Goal: Information Seeking & Learning: Find specific page/section

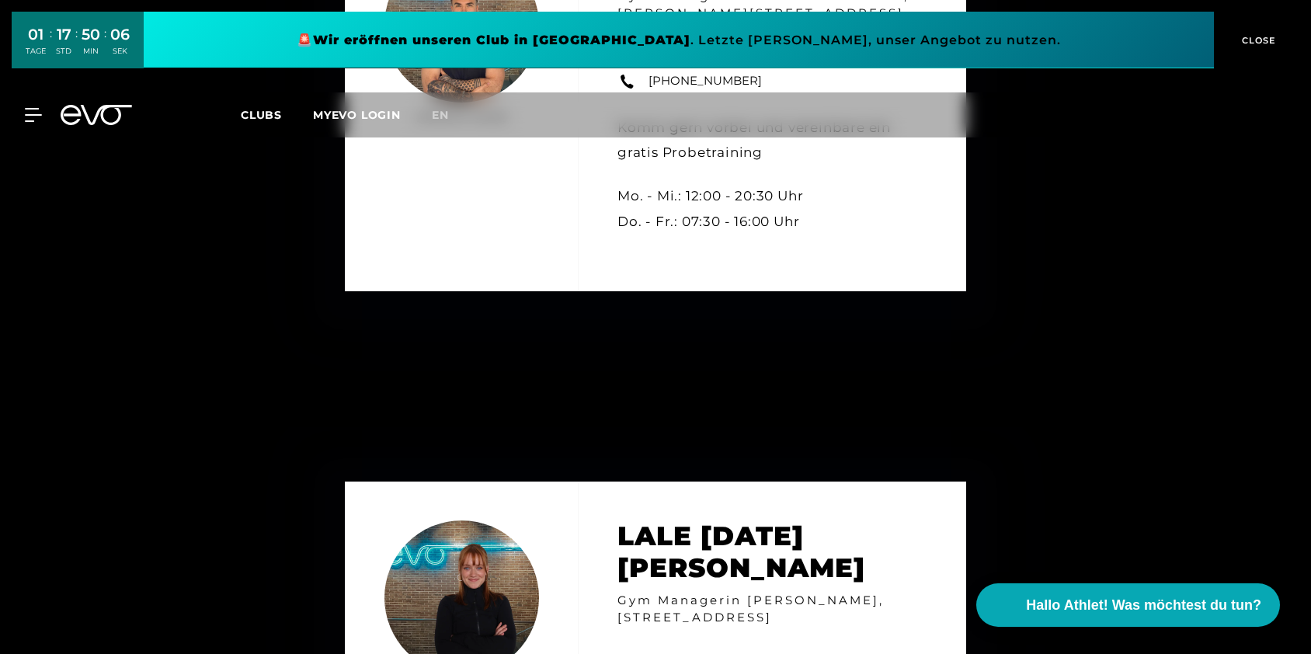
scroll to position [6816, 0]
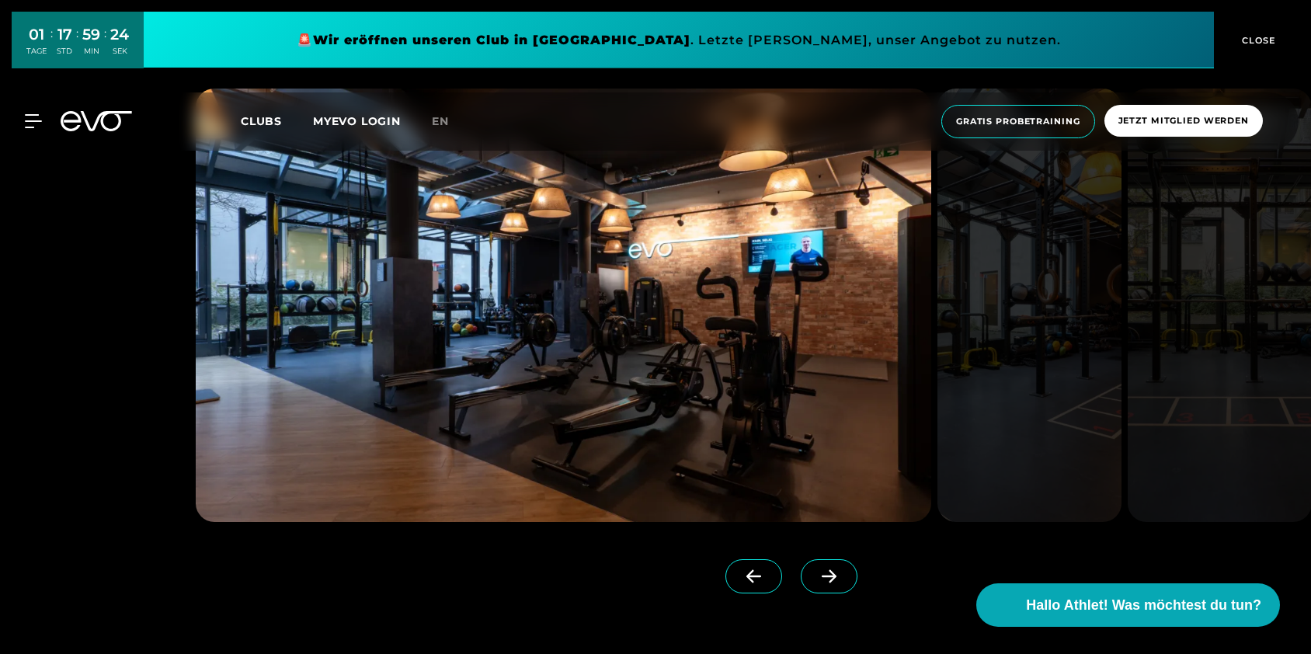
scroll to position [1470, 0]
click at [816, 581] on icon at bounding box center [829, 576] width 27 height 14
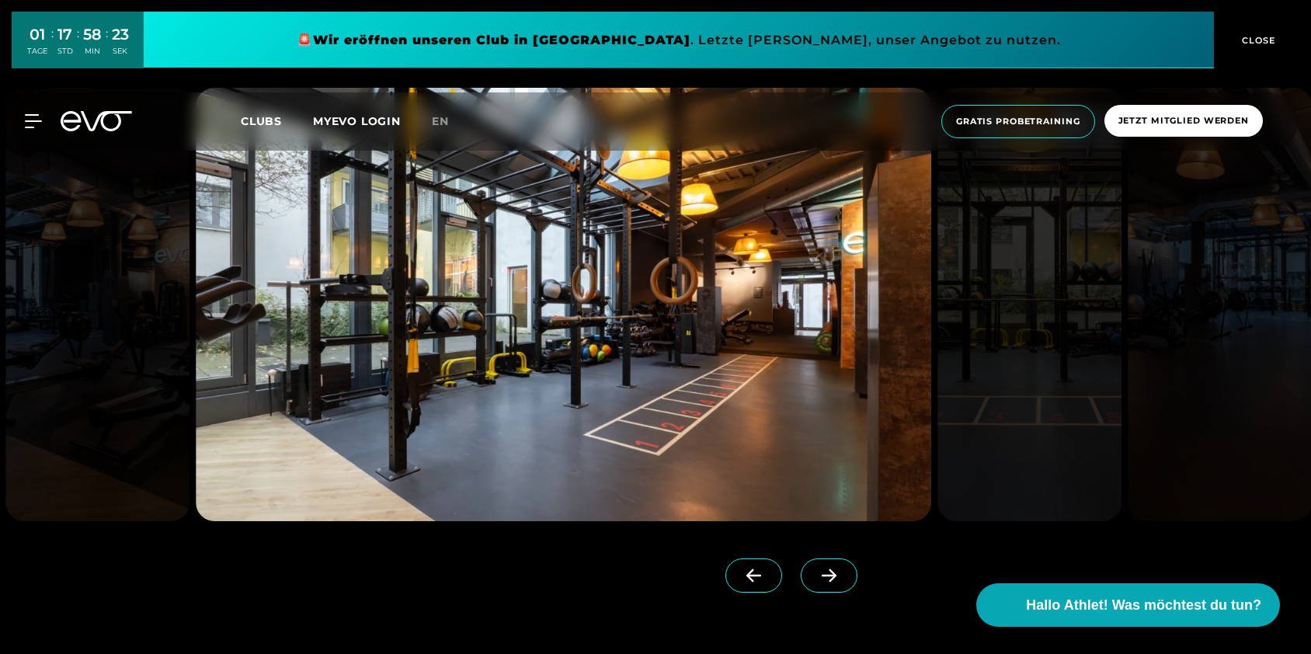
click at [816, 581] on icon at bounding box center [829, 576] width 27 height 14
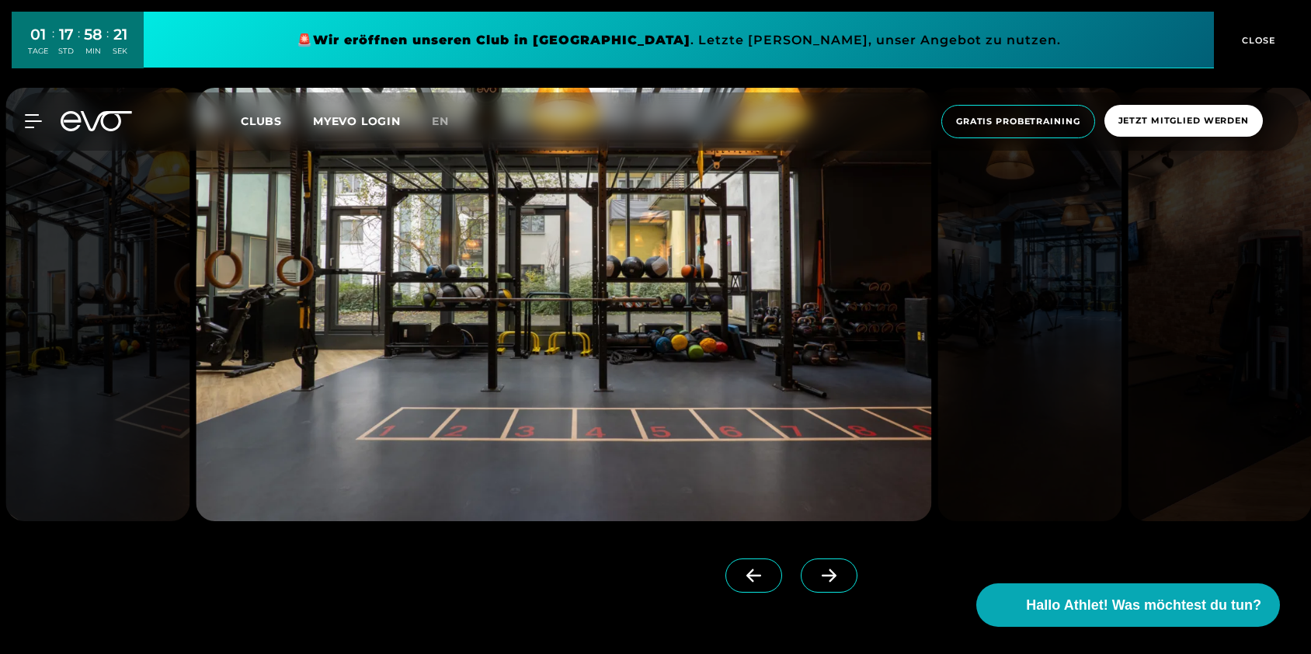
click at [816, 581] on icon at bounding box center [829, 576] width 27 height 14
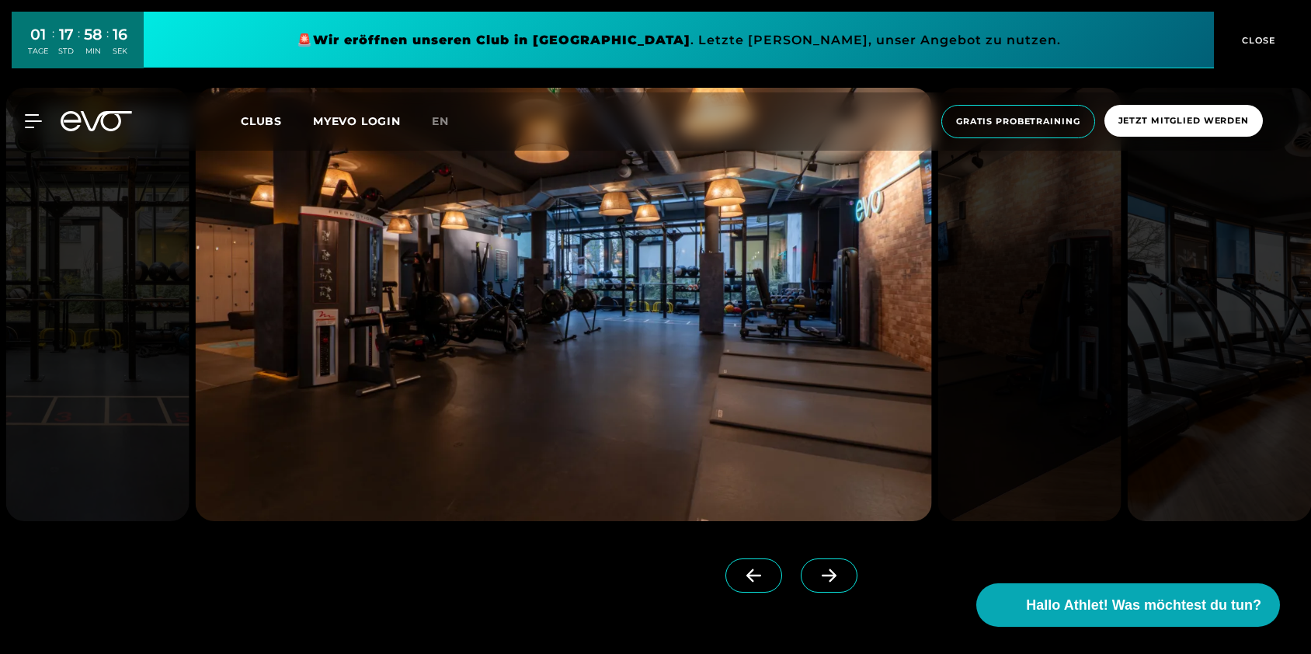
click at [816, 581] on icon at bounding box center [829, 576] width 27 height 14
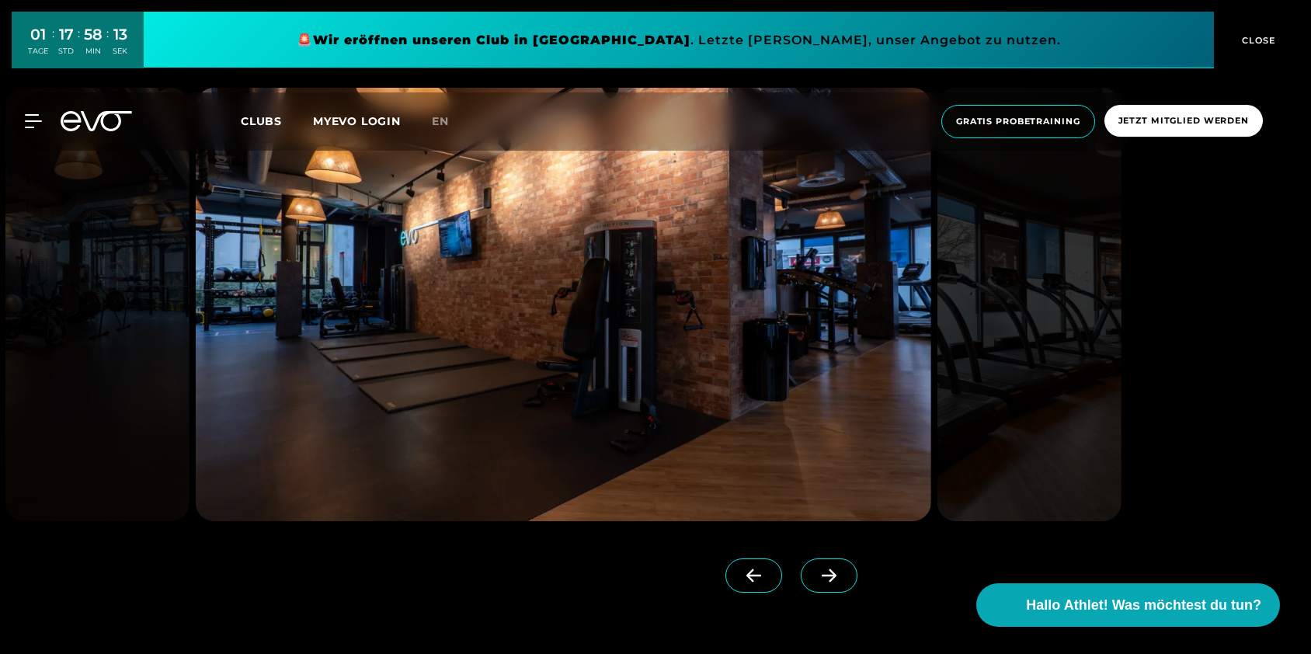
click at [816, 581] on icon at bounding box center [829, 576] width 27 height 14
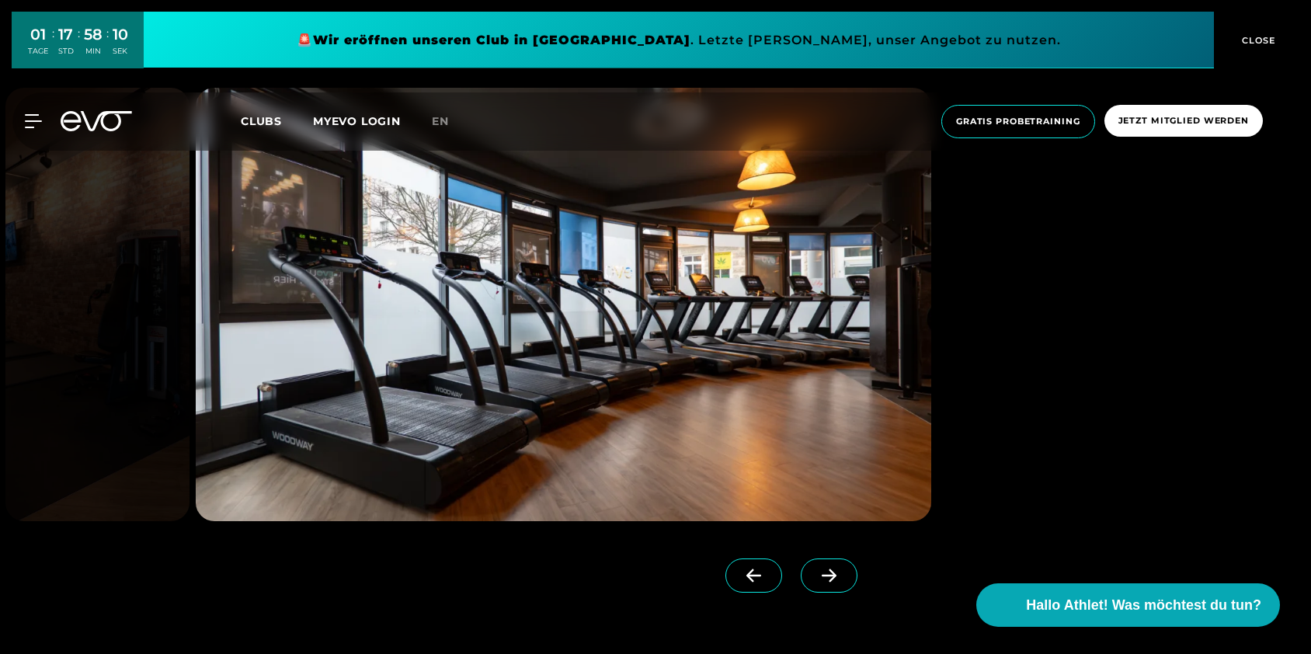
click at [816, 581] on icon at bounding box center [829, 576] width 27 height 14
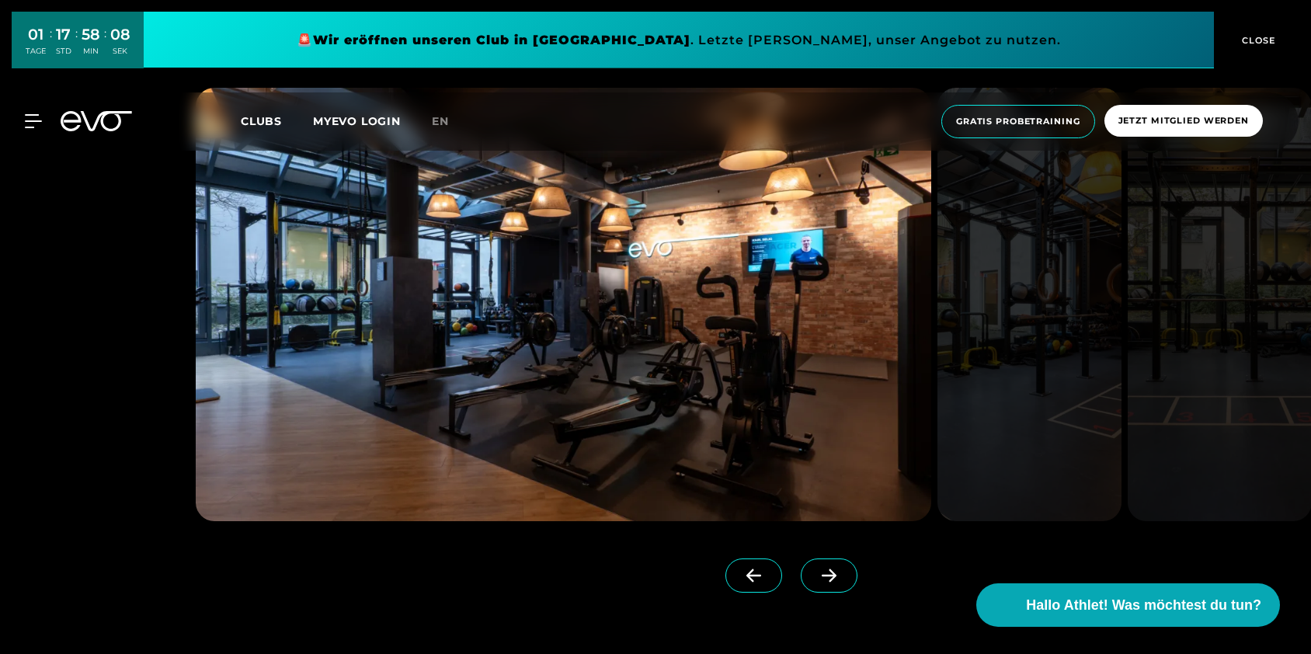
click at [816, 581] on icon at bounding box center [829, 576] width 27 height 14
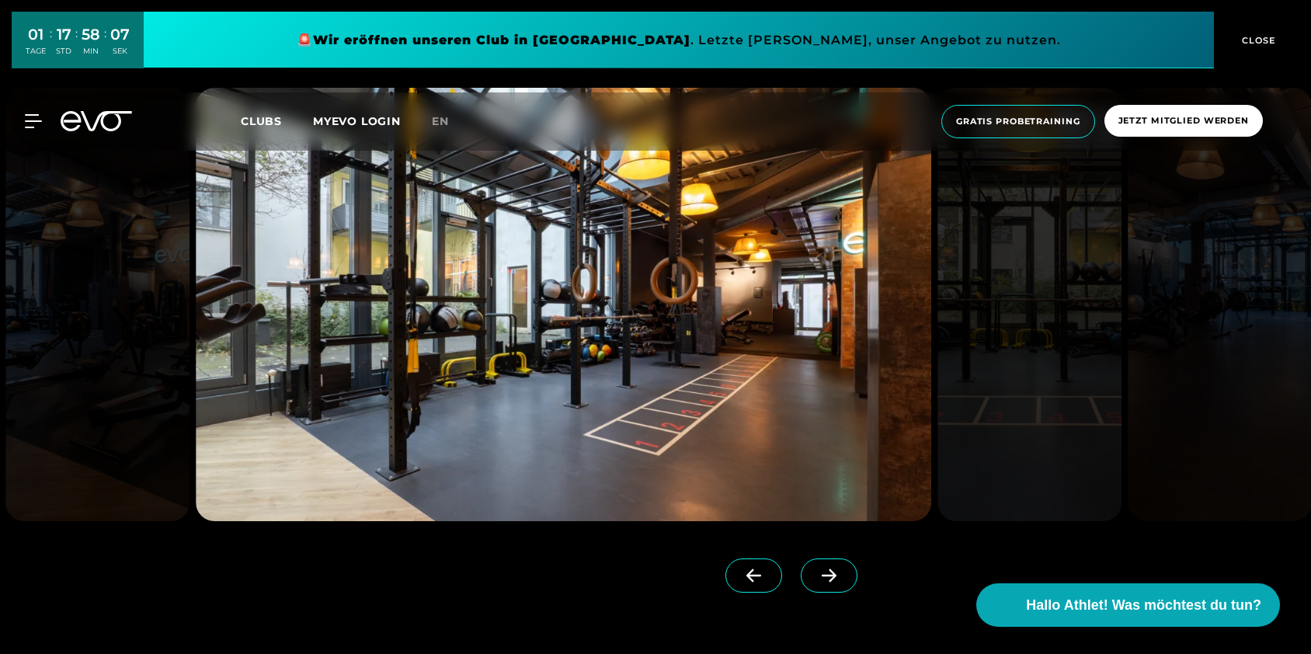
click at [816, 581] on icon at bounding box center [829, 576] width 27 height 14
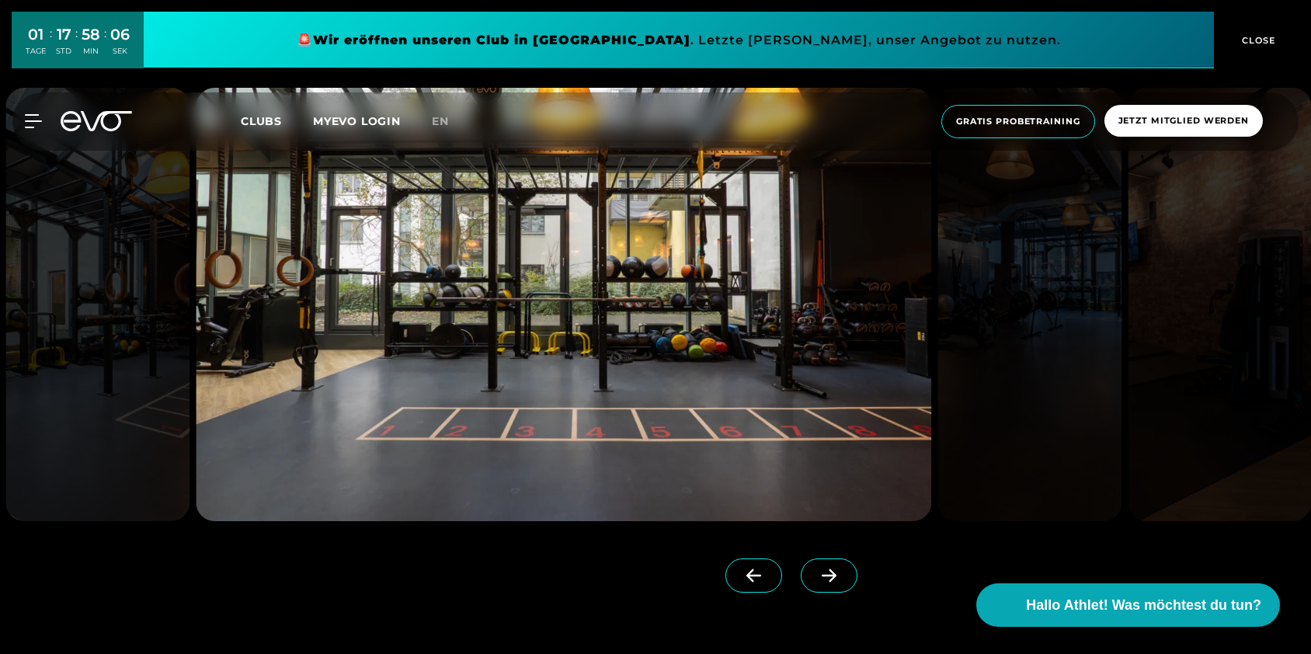
click at [816, 581] on icon at bounding box center [829, 576] width 27 height 14
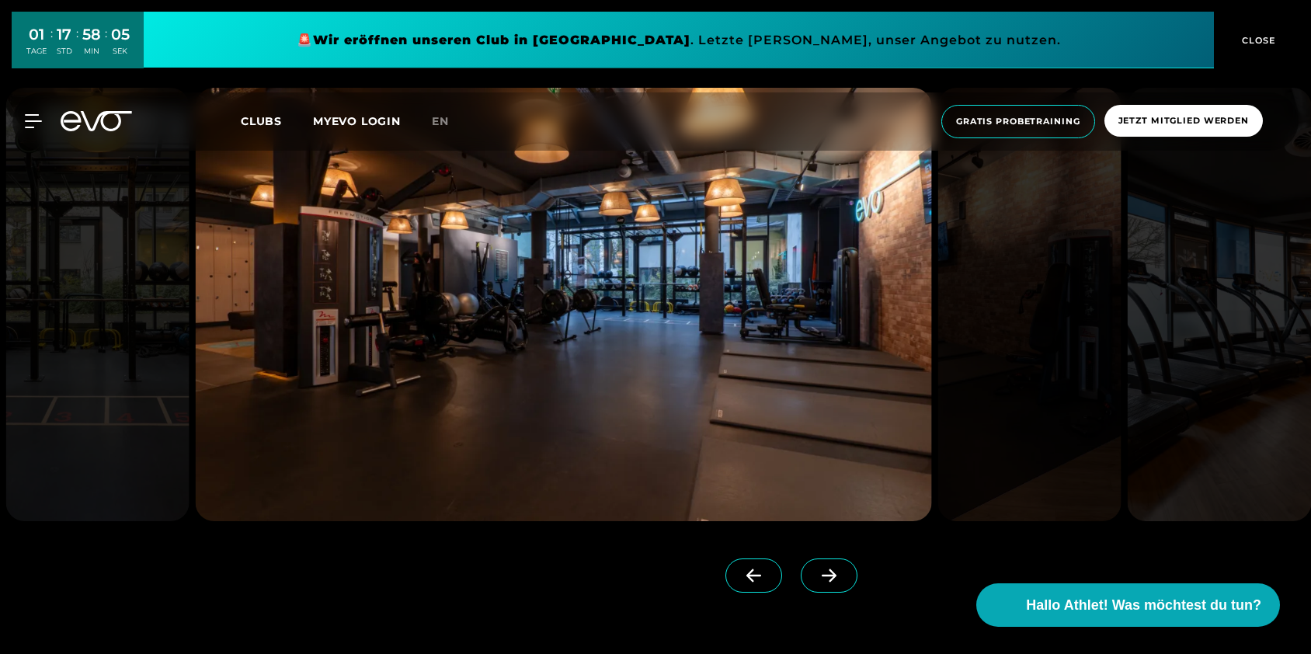
click at [816, 581] on icon at bounding box center [829, 576] width 27 height 14
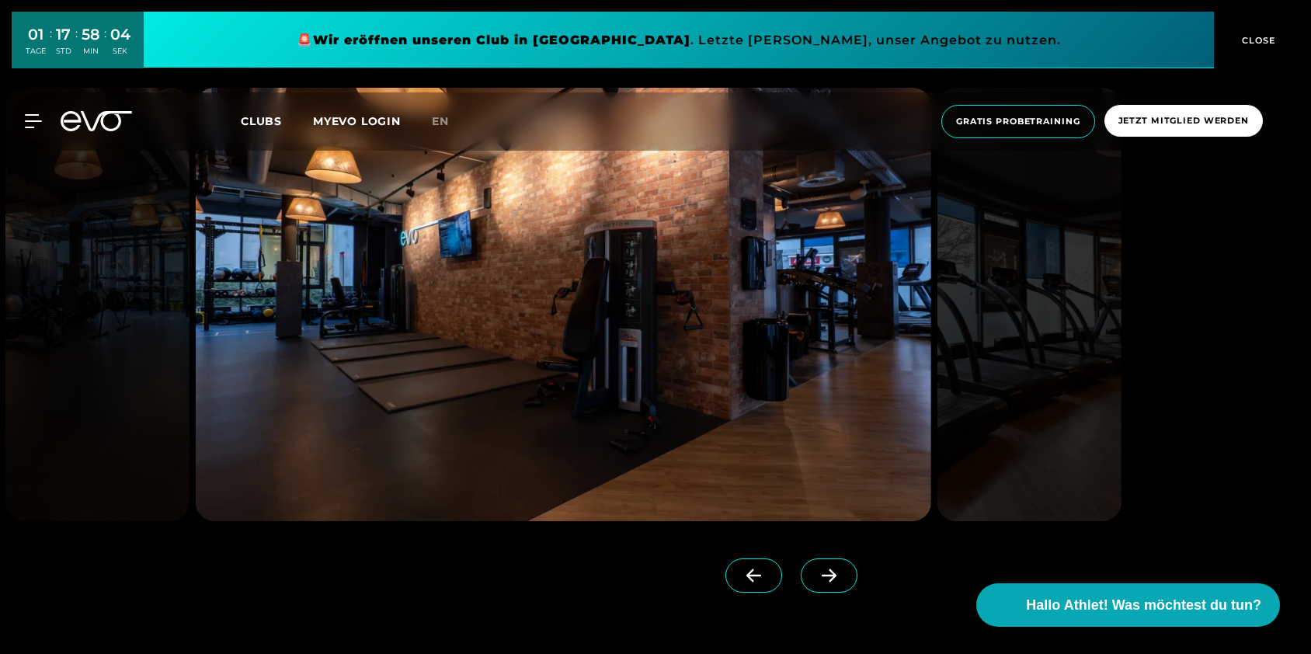
click at [816, 581] on icon at bounding box center [829, 576] width 27 height 14
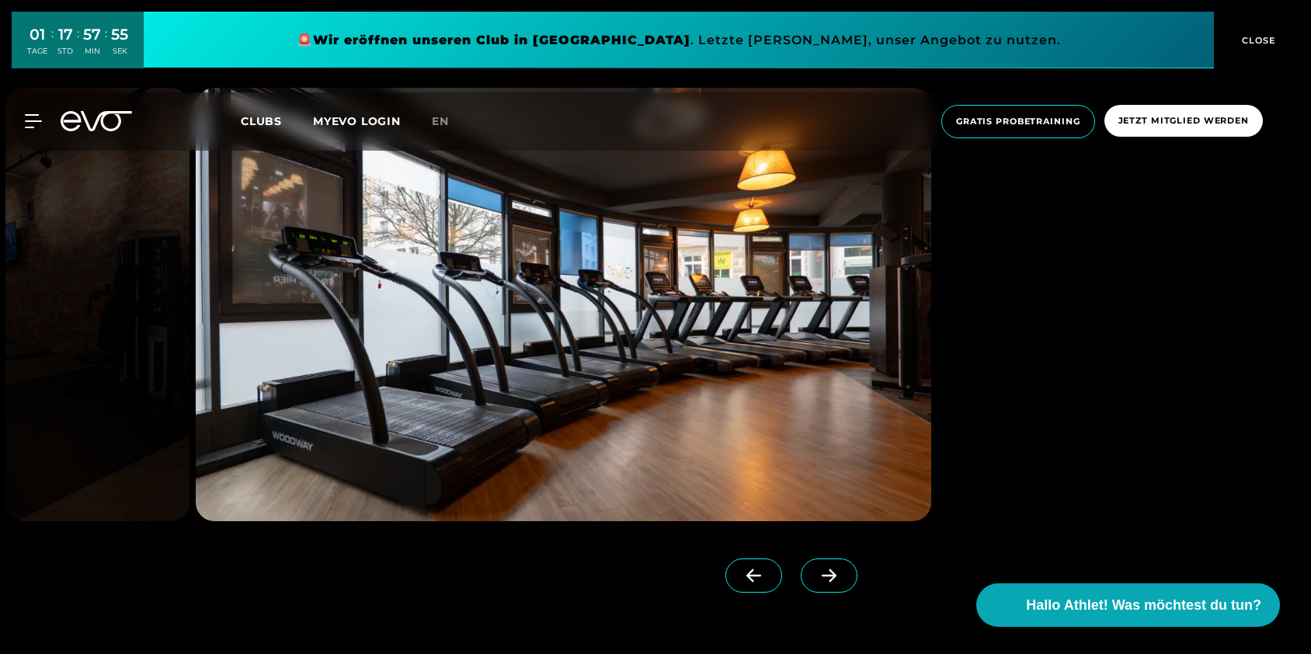
click at [816, 581] on icon at bounding box center [829, 576] width 27 height 14
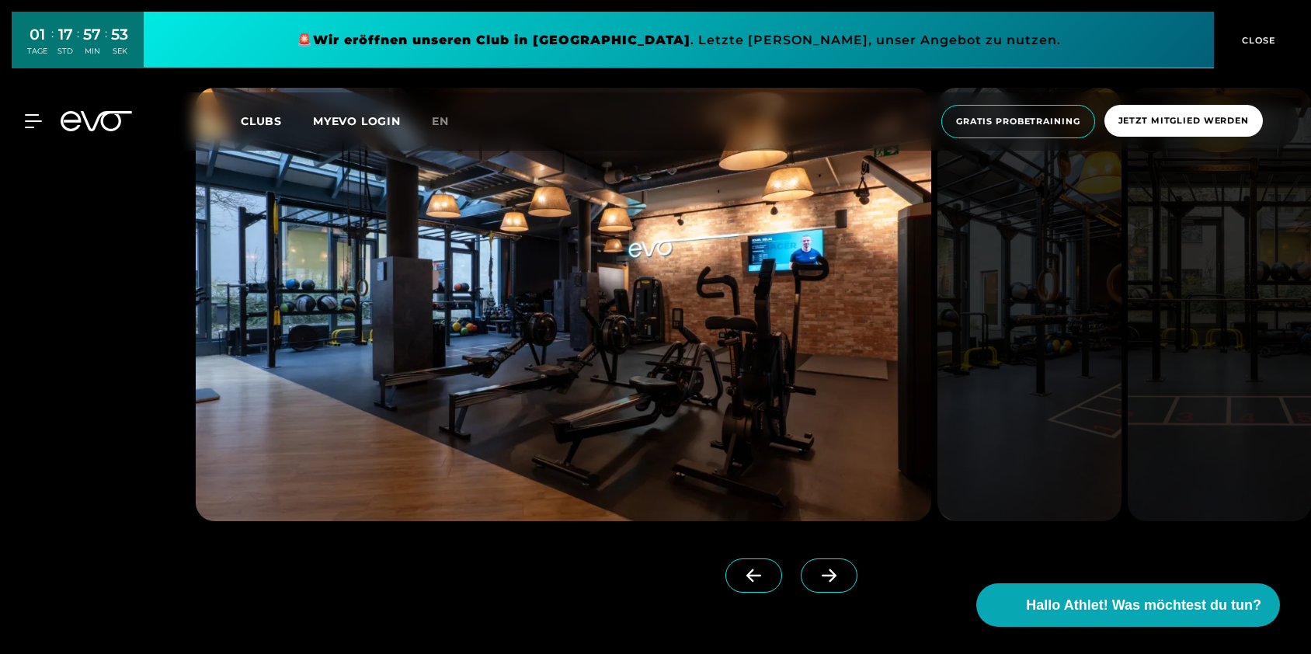
click at [816, 581] on icon at bounding box center [829, 576] width 27 height 14
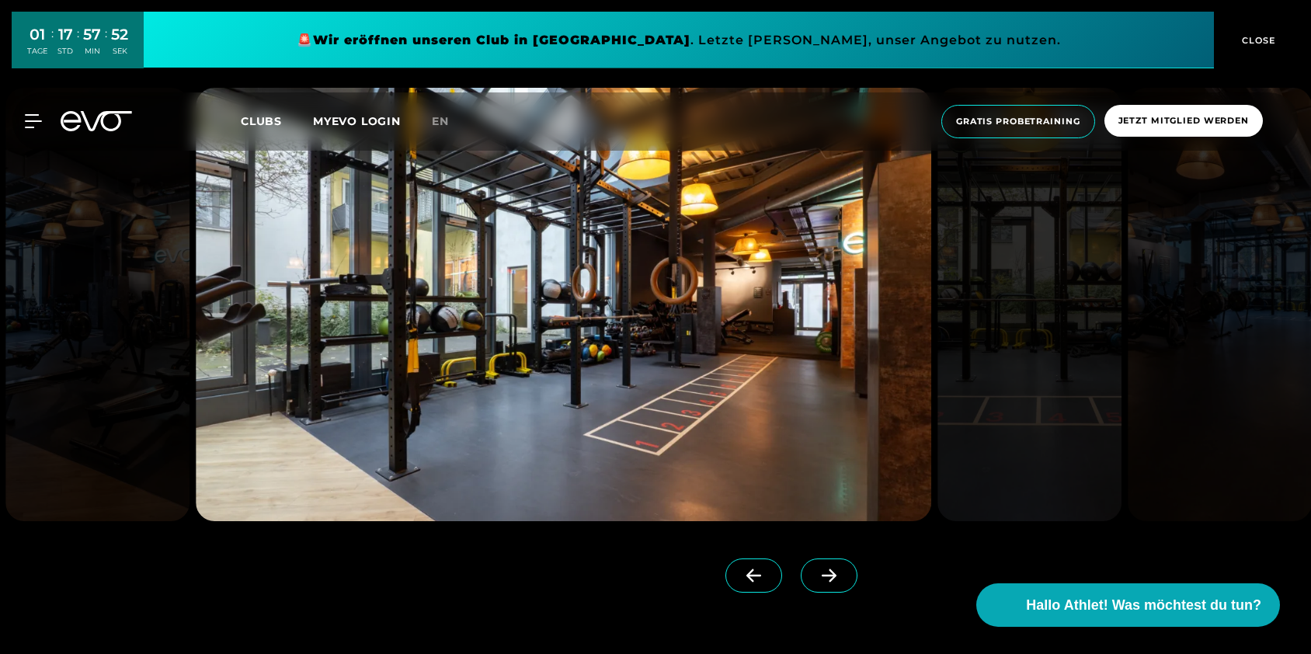
click at [816, 581] on icon at bounding box center [829, 576] width 27 height 14
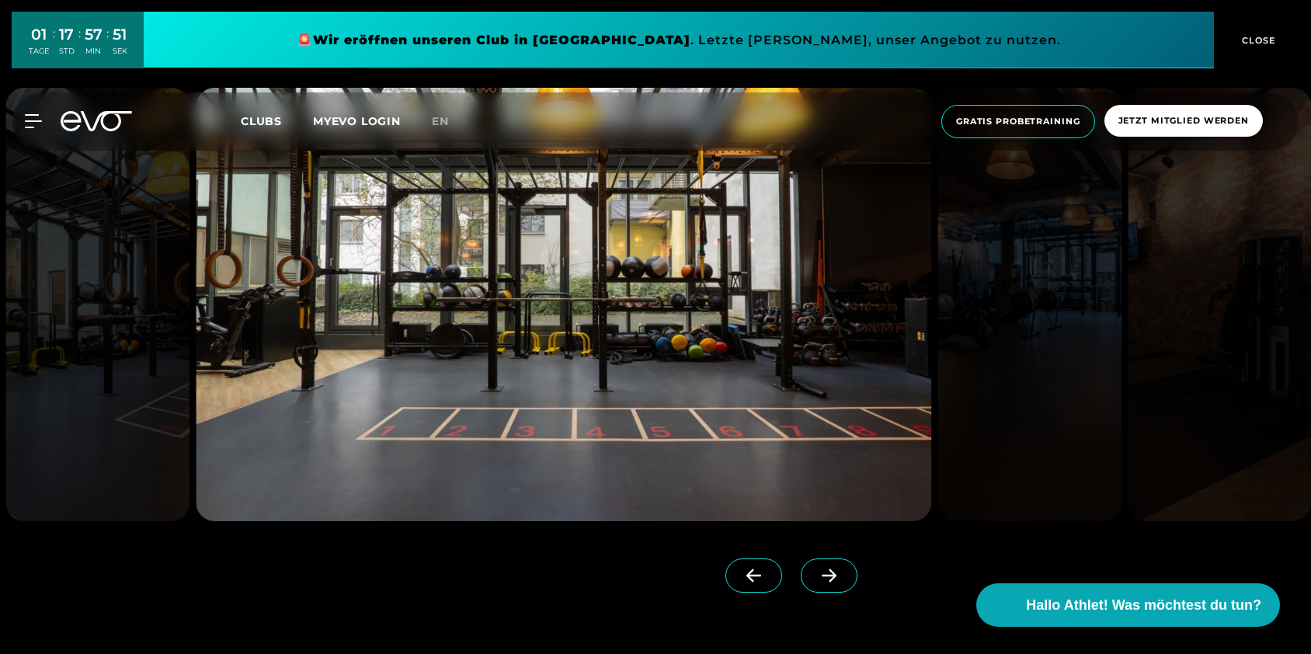
click at [816, 581] on icon at bounding box center [829, 576] width 27 height 14
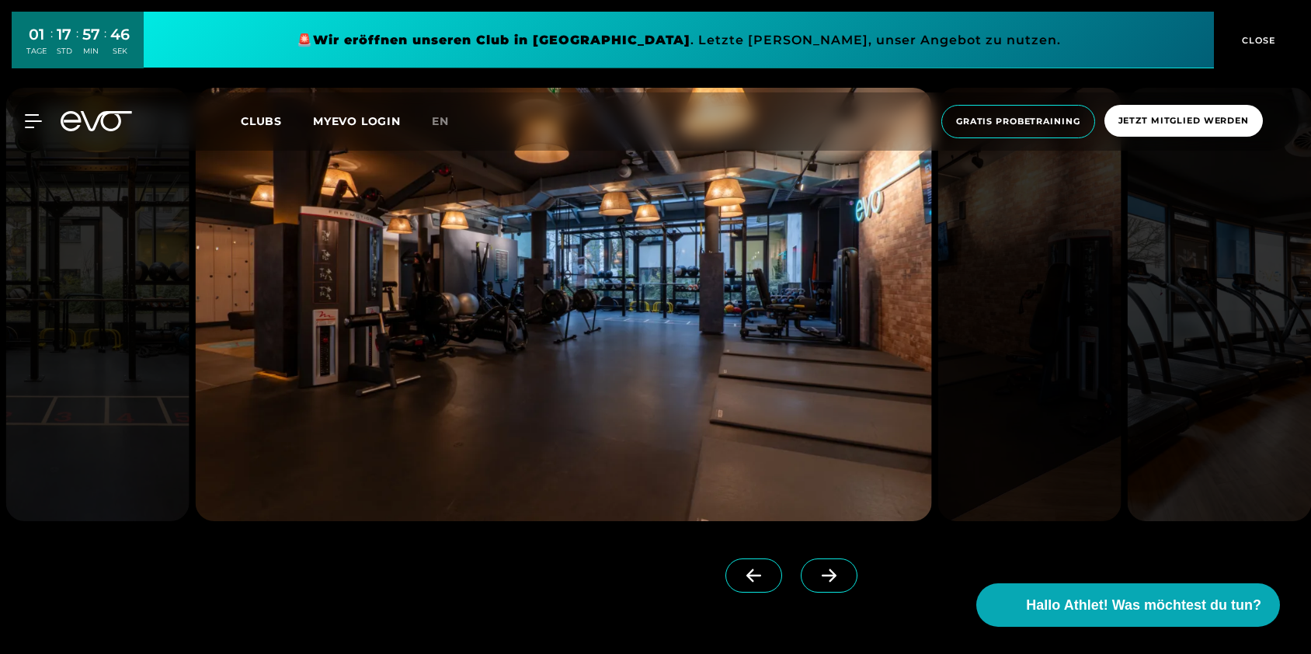
click at [615, 577] on div at bounding box center [461, 577] width 530 height 39
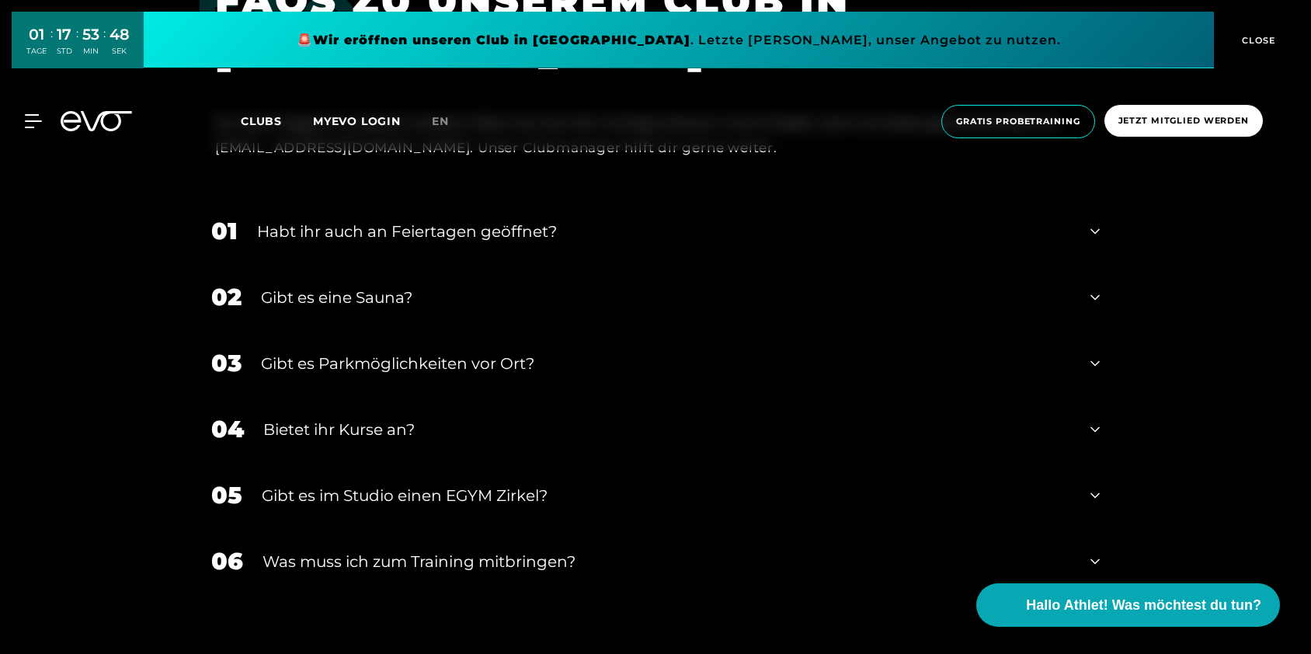
scroll to position [5191, 0]
click at [559, 231] on div "Habt ihr auch an Feiertagen geöffnet?" at bounding box center [664, 230] width 814 height 23
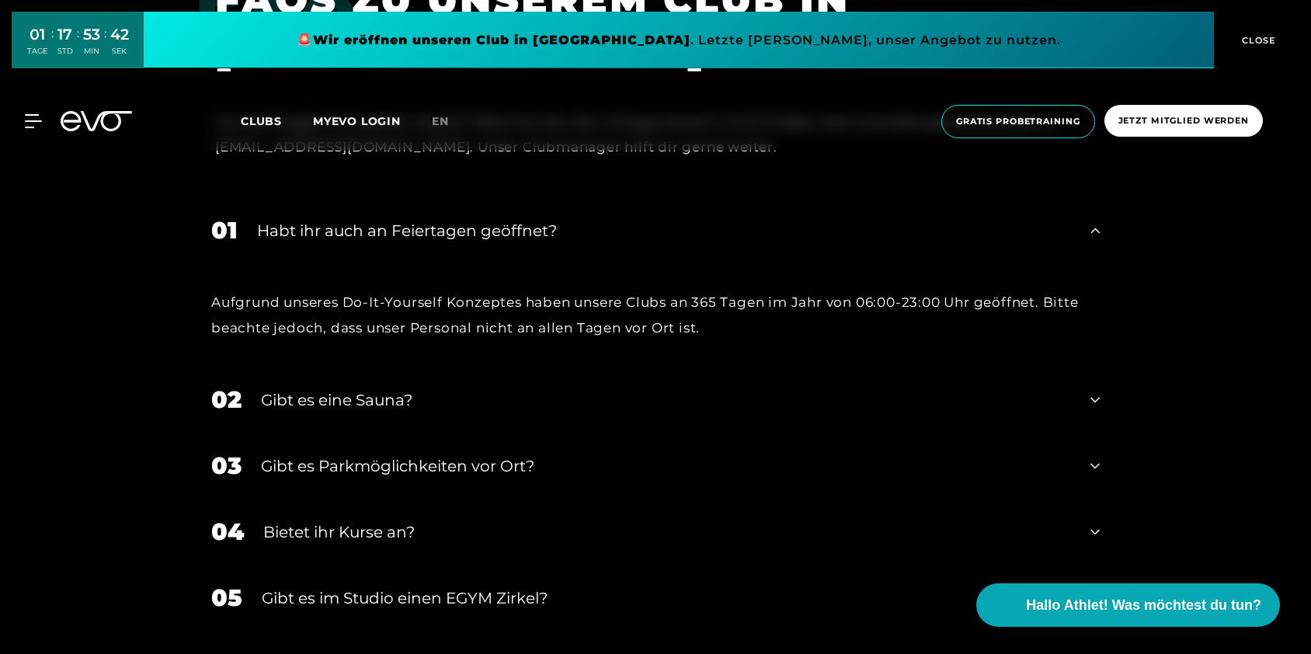
click at [559, 230] on div "Habt ihr auch an Feiertagen geöffnet?" at bounding box center [664, 230] width 814 height 23
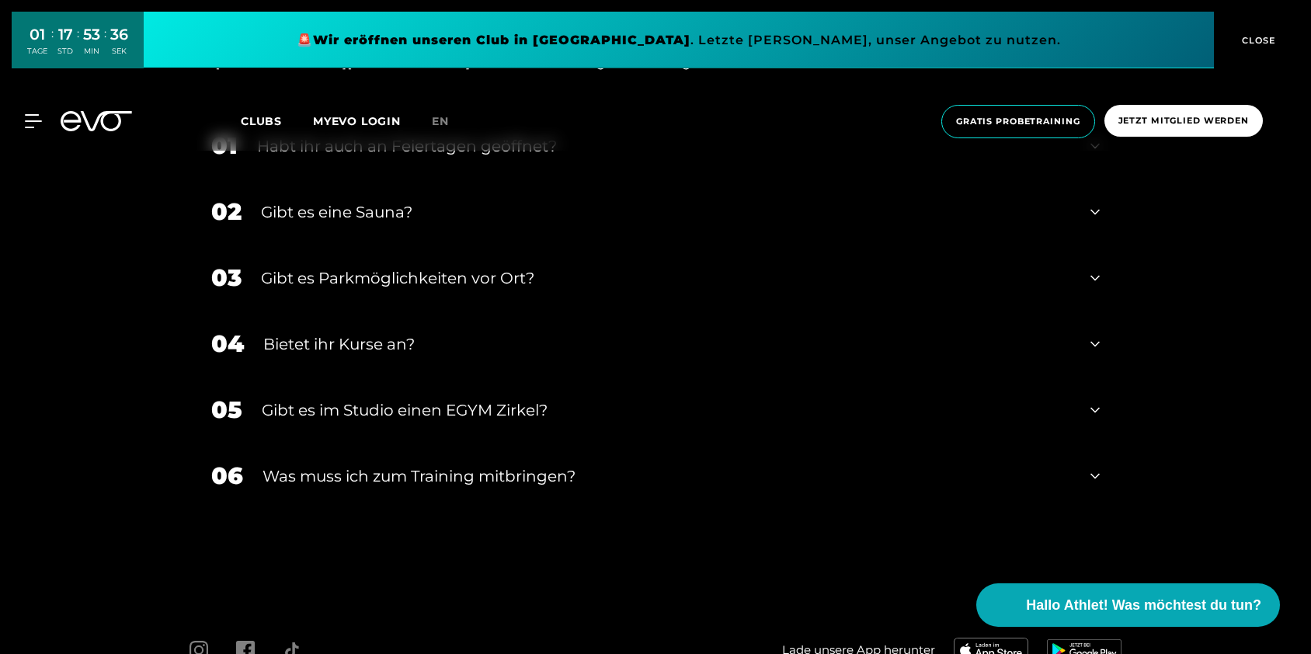
scroll to position [5288, 0]
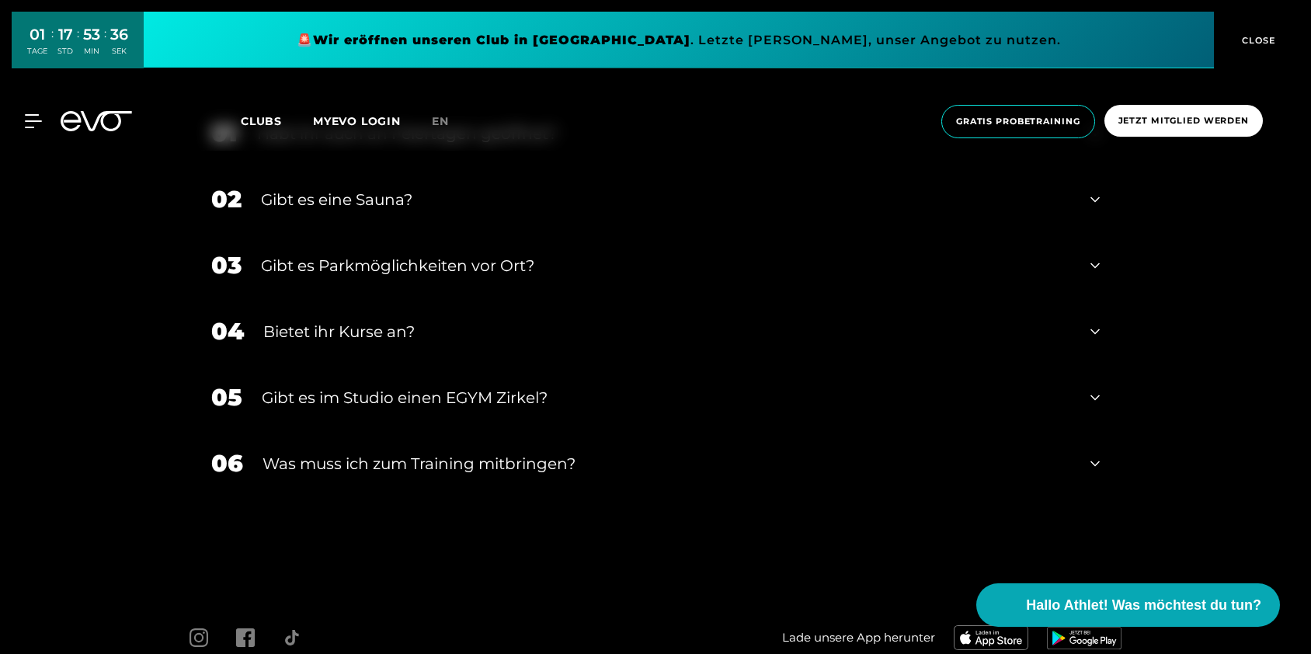
click at [558, 456] on div "Was muss ich zum Training mitbringen?" at bounding box center [667, 463] width 809 height 23
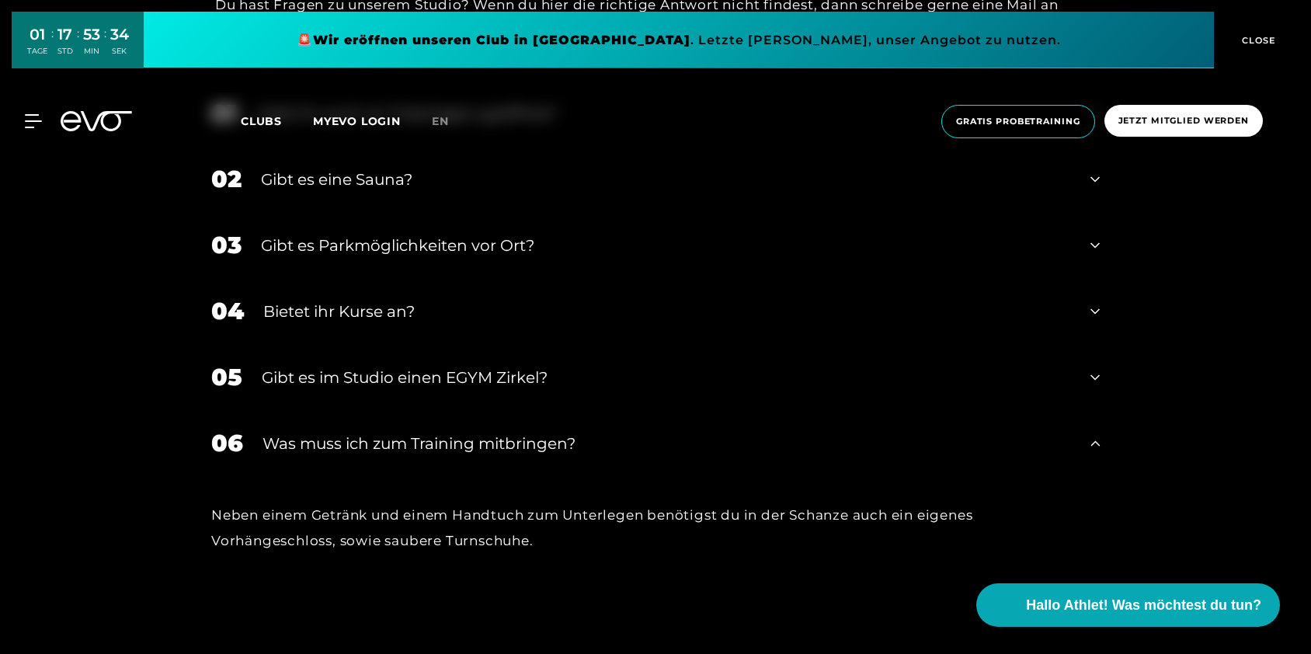
scroll to position [5313, 0]
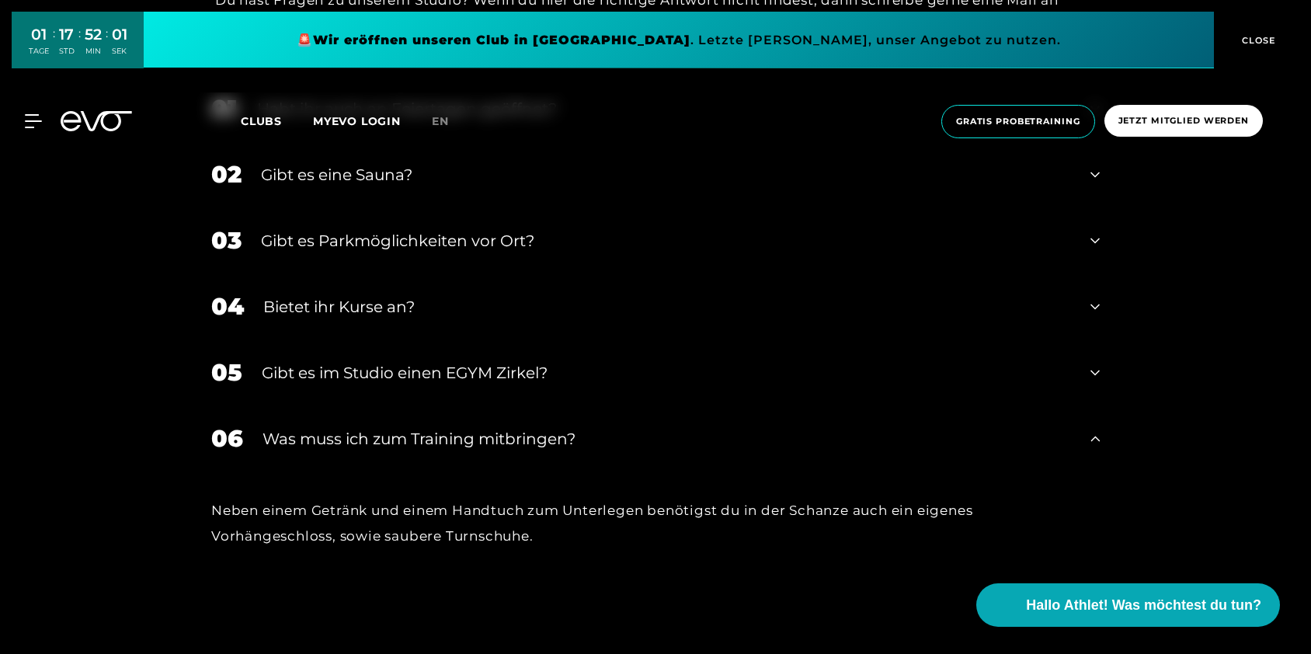
click at [131, 372] on div "FAQ FAQS ZU UNSEREM CLUB IN SCHANZE Du hast Fragen zu unserem Studio? Wenn du h…" at bounding box center [655, 242] width 1311 height 819
click at [413, 373] on div "Gibt es im Studio einen EGYM Zirkel?" at bounding box center [666, 372] width 809 height 23
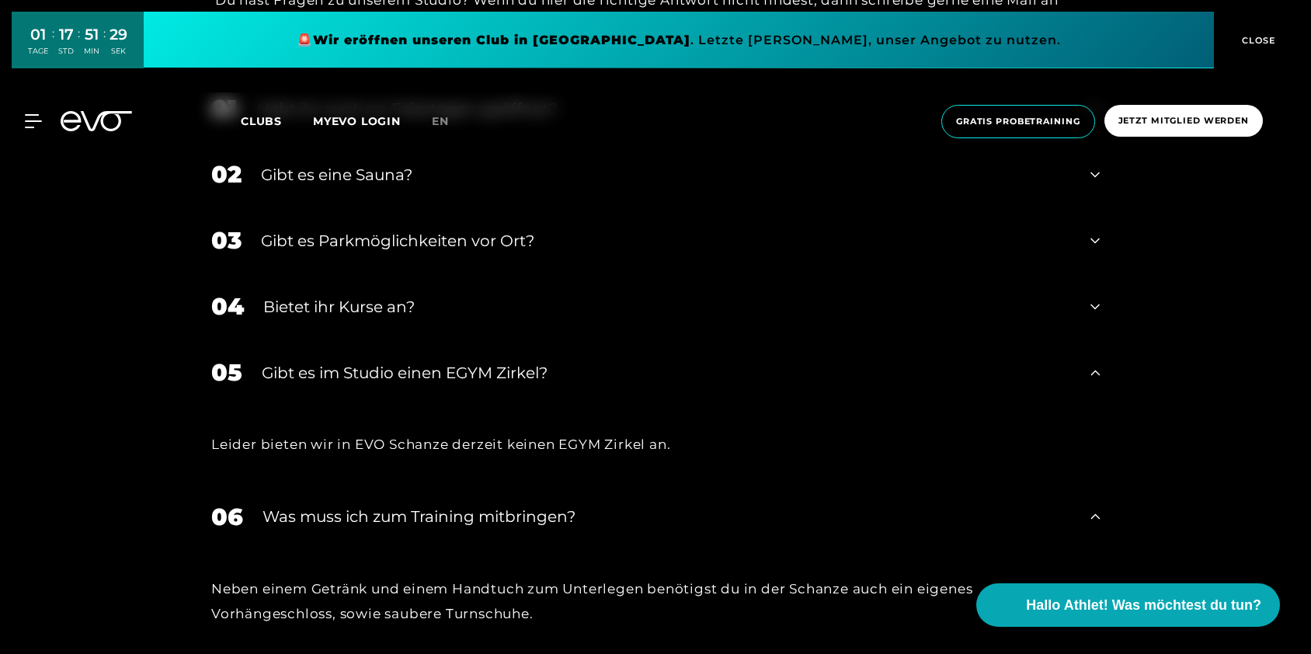
click at [413, 373] on div "Gibt es im Studio einen EGYM Zirkel?" at bounding box center [666, 372] width 809 height 23
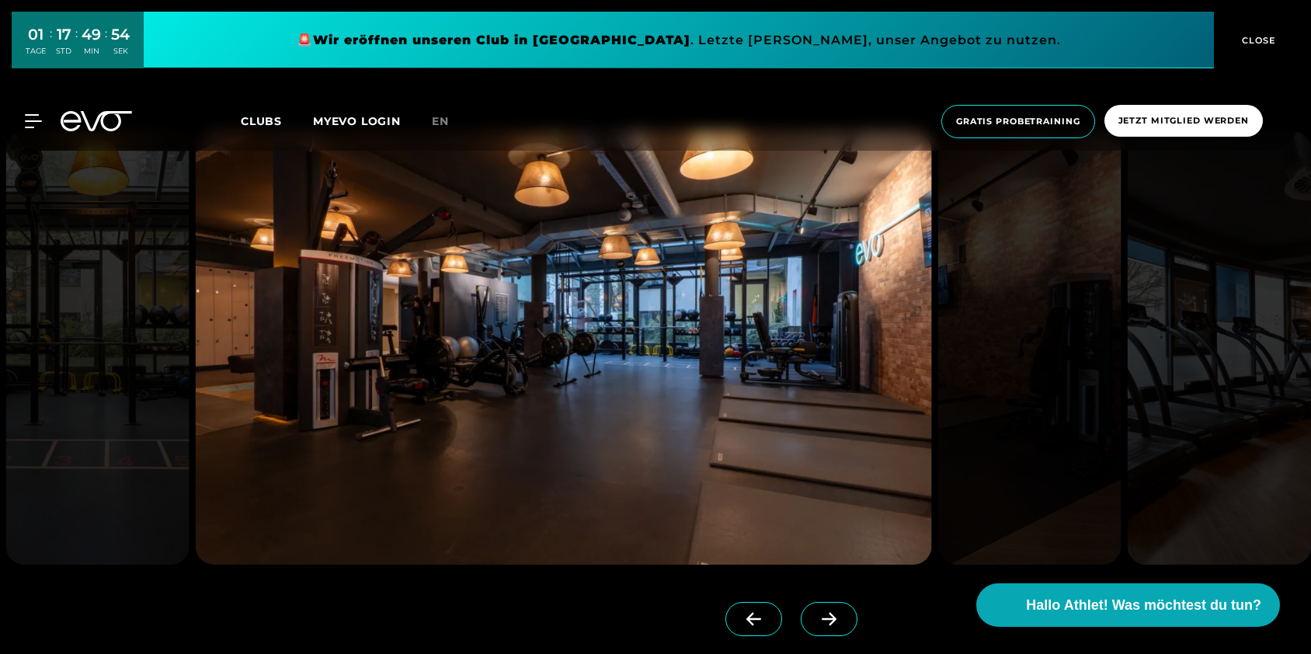
scroll to position [1425, 0]
click at [693, 337] on img at bounding box center [564, 349] width 736 height 433
click at [816, 623] on icon at bounding box center [829, 621] width 27 height 14
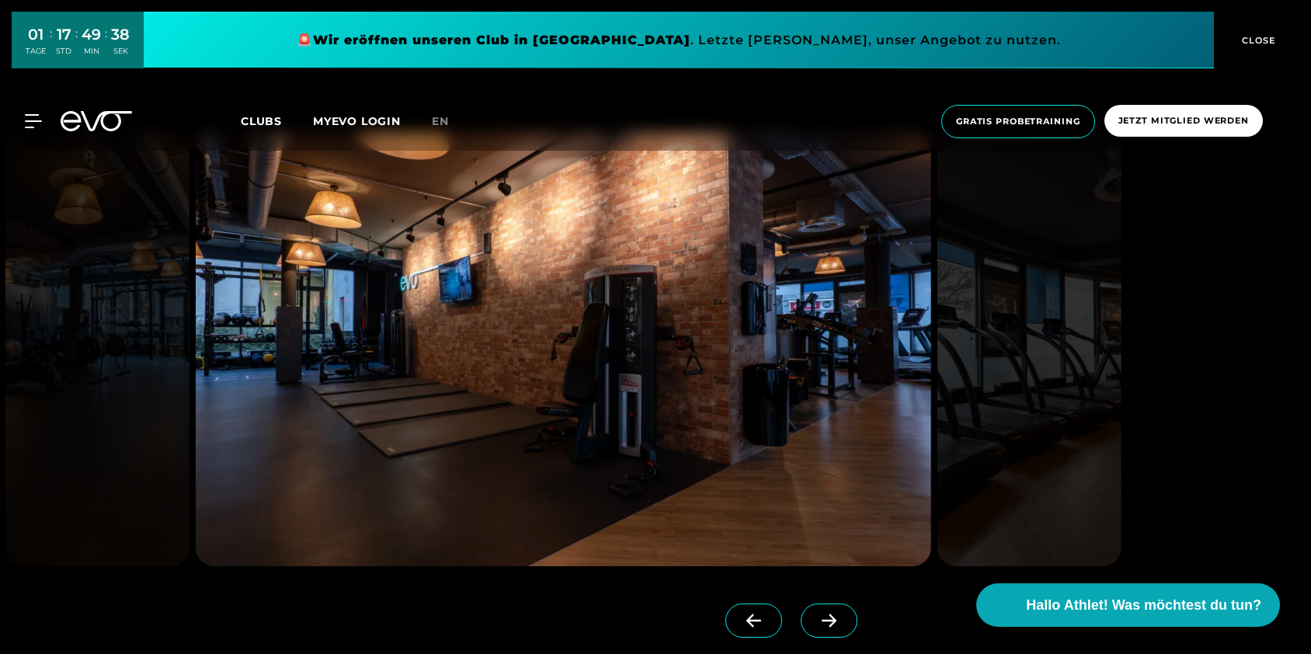
click at [816, 623] on icon at bounding box center [829, 621] width 27 height 14
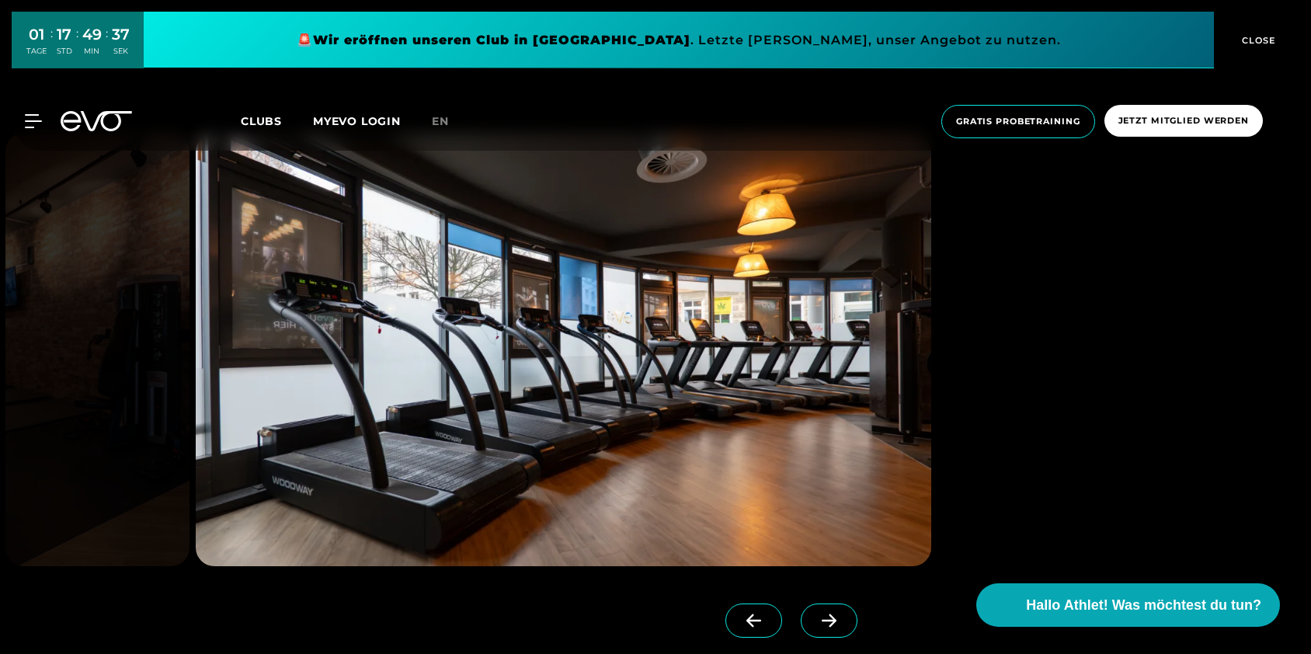
click at [816, 623] on icon at bounding box center [829, 621] width 27 height 14
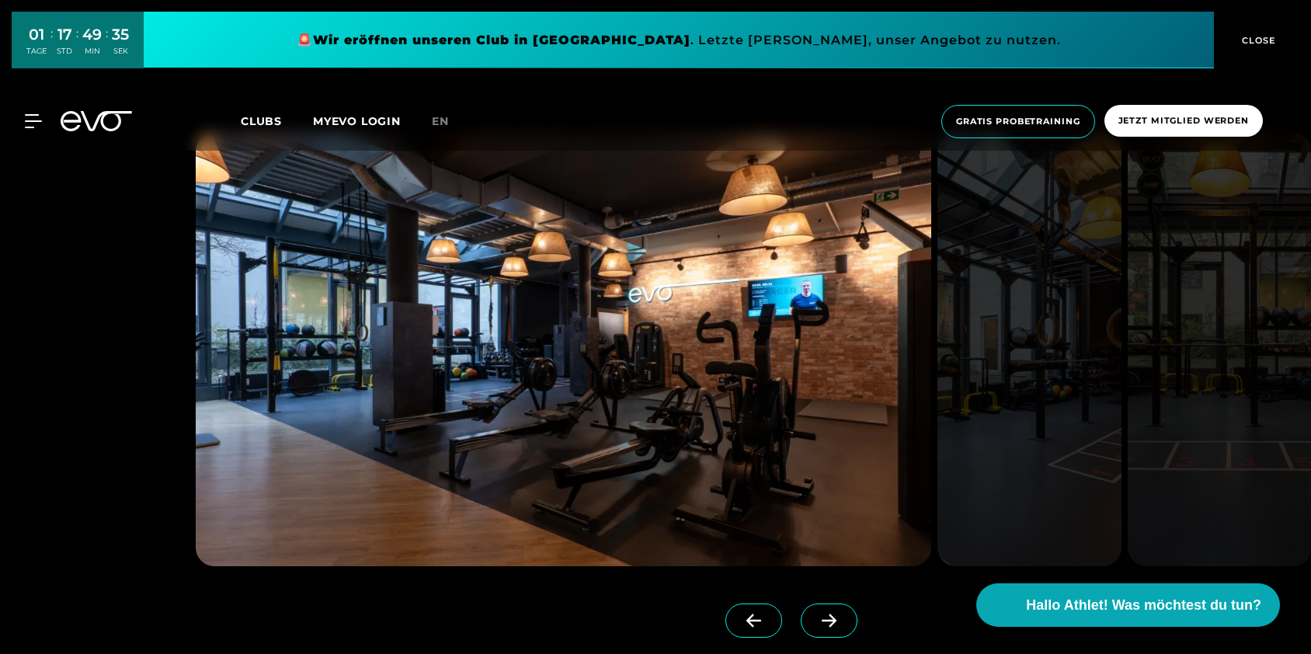
click at [816, 623] on icon at bounding box center [829, 621] width 27 height 14
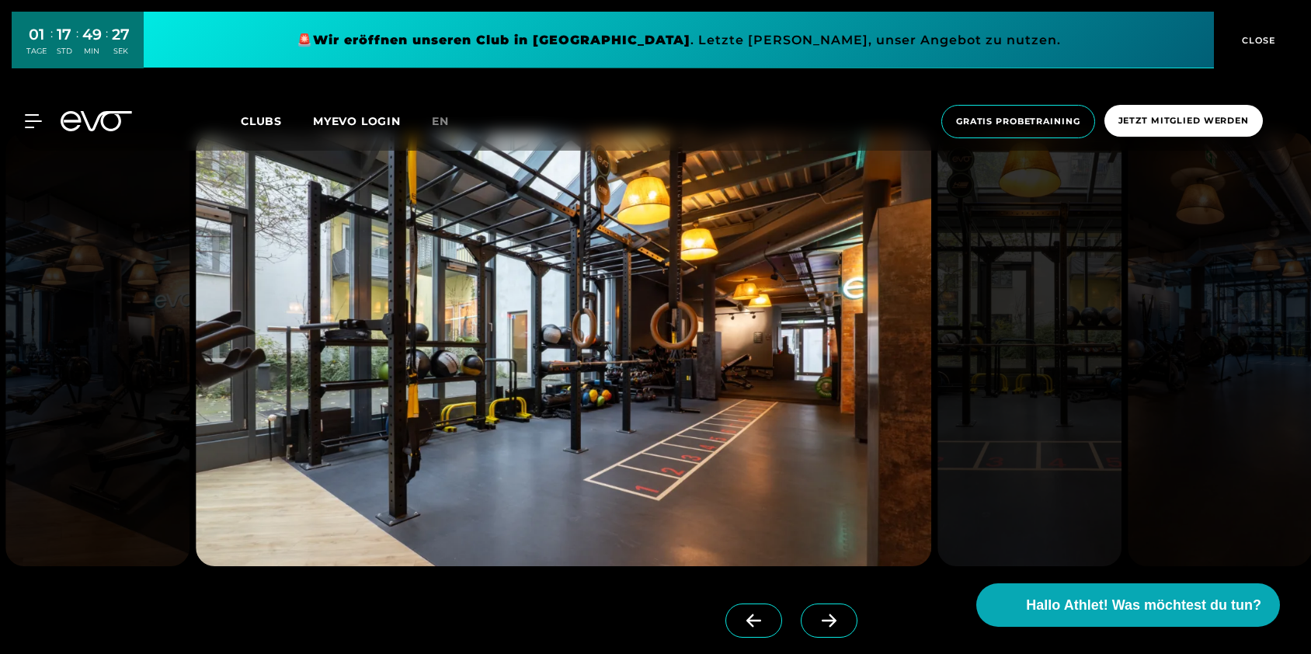
click at [816, 622] on icon at bounding box center [829, 621] width 27 height 14
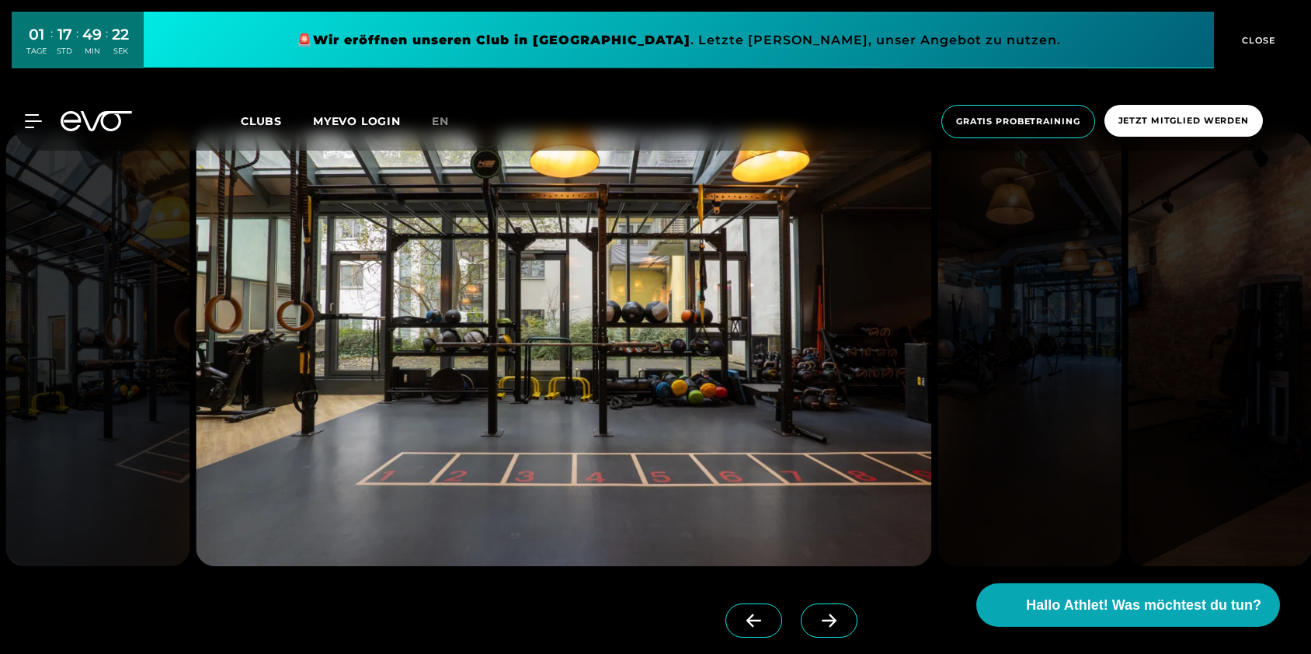
click at [816, 622] on icon at bounding box center [829, 621] width 27 height 14
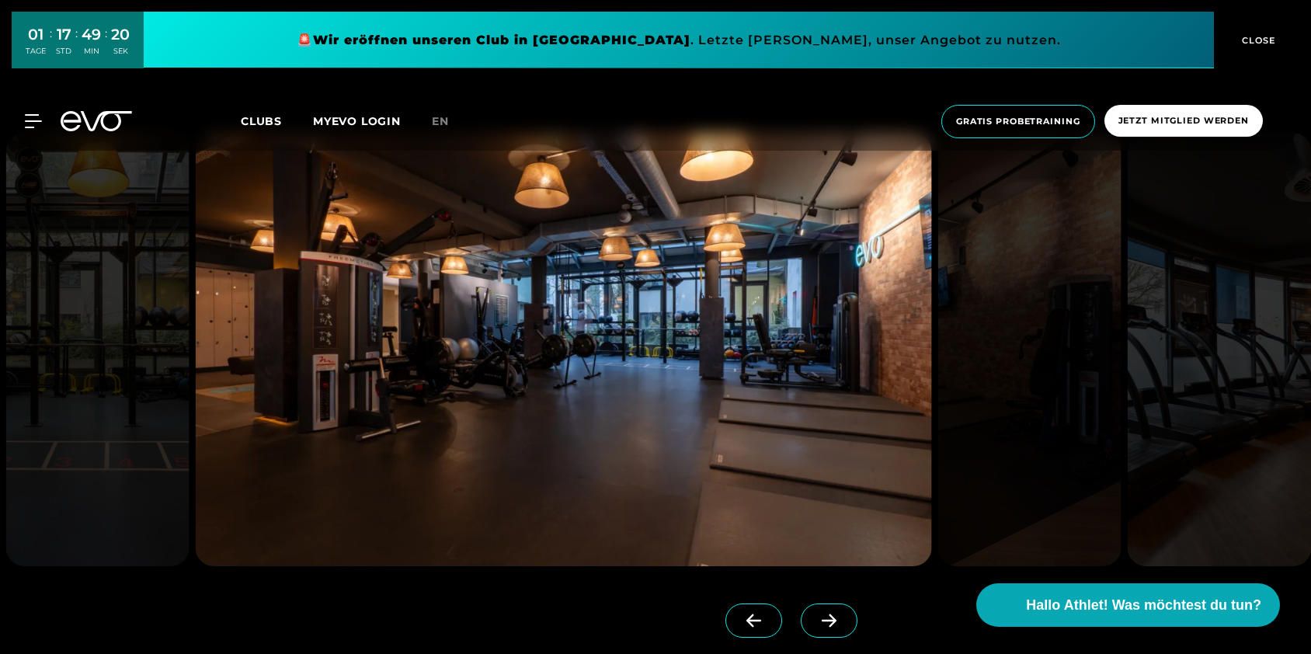
click at [816, 622] on icon at bounding box center [829, 621] width 27 height 14
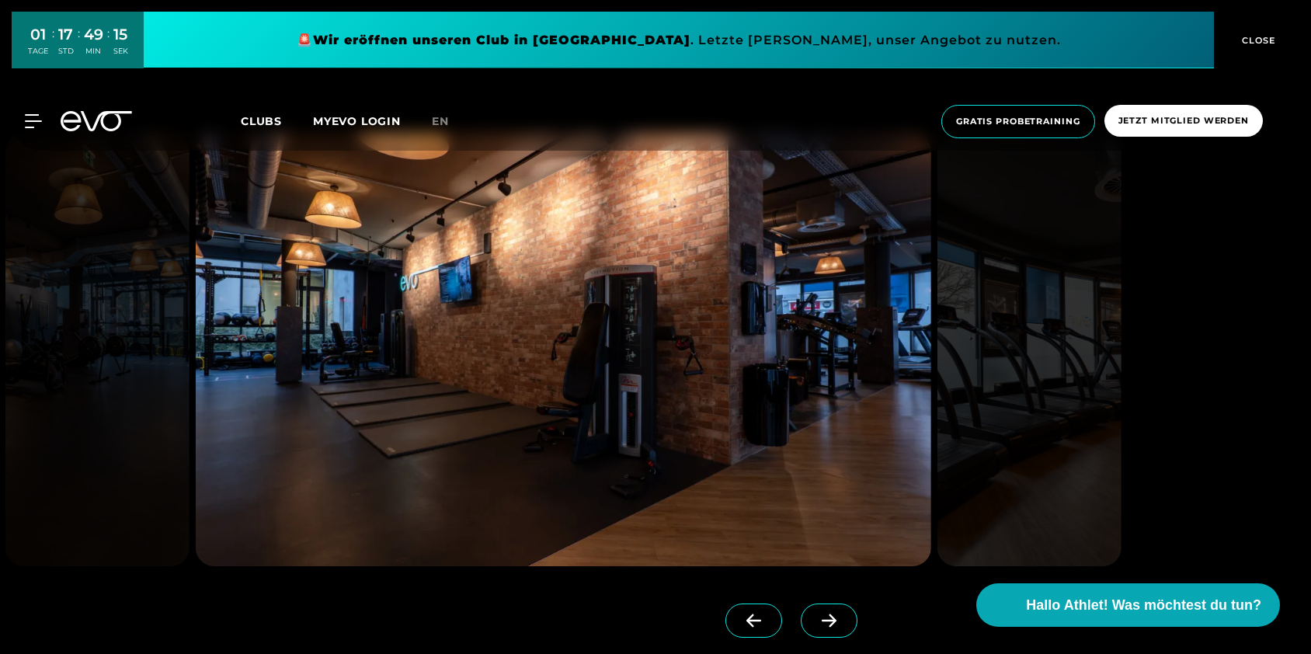
click at [816, 618] on icon at bounding box center [829, 621] width 27 height 14
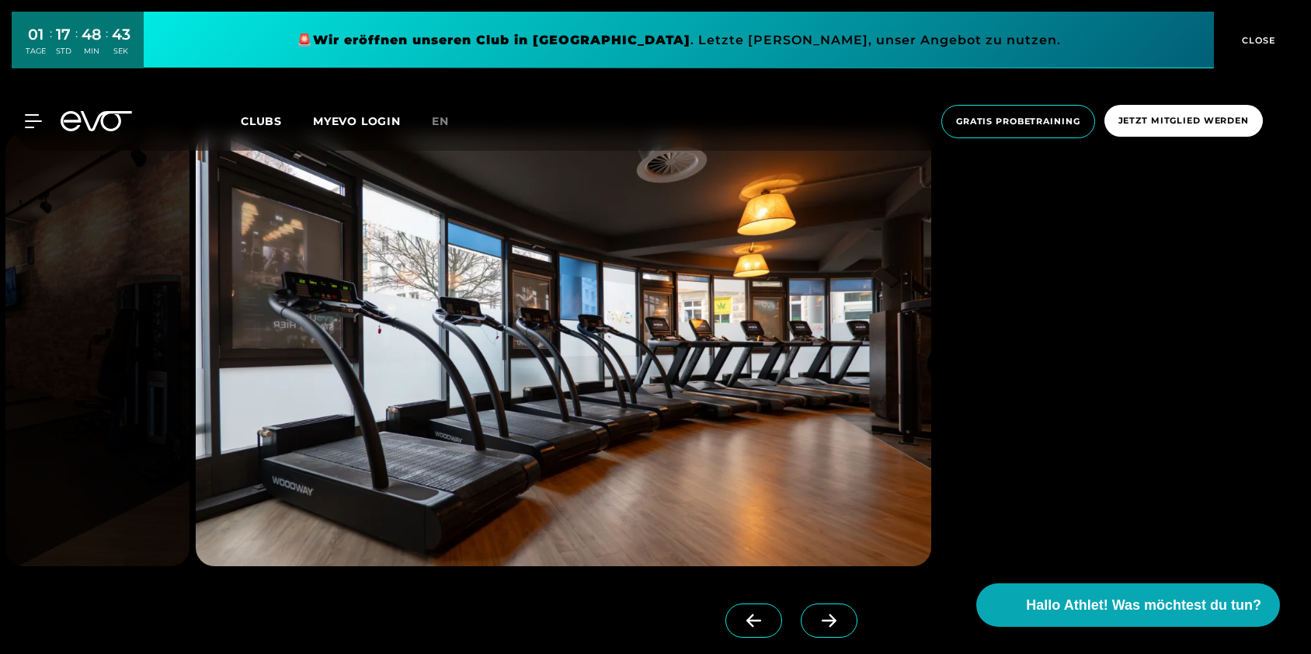
click at [816, 625] on icon at bounding box center [829, 621] width 27 height 14
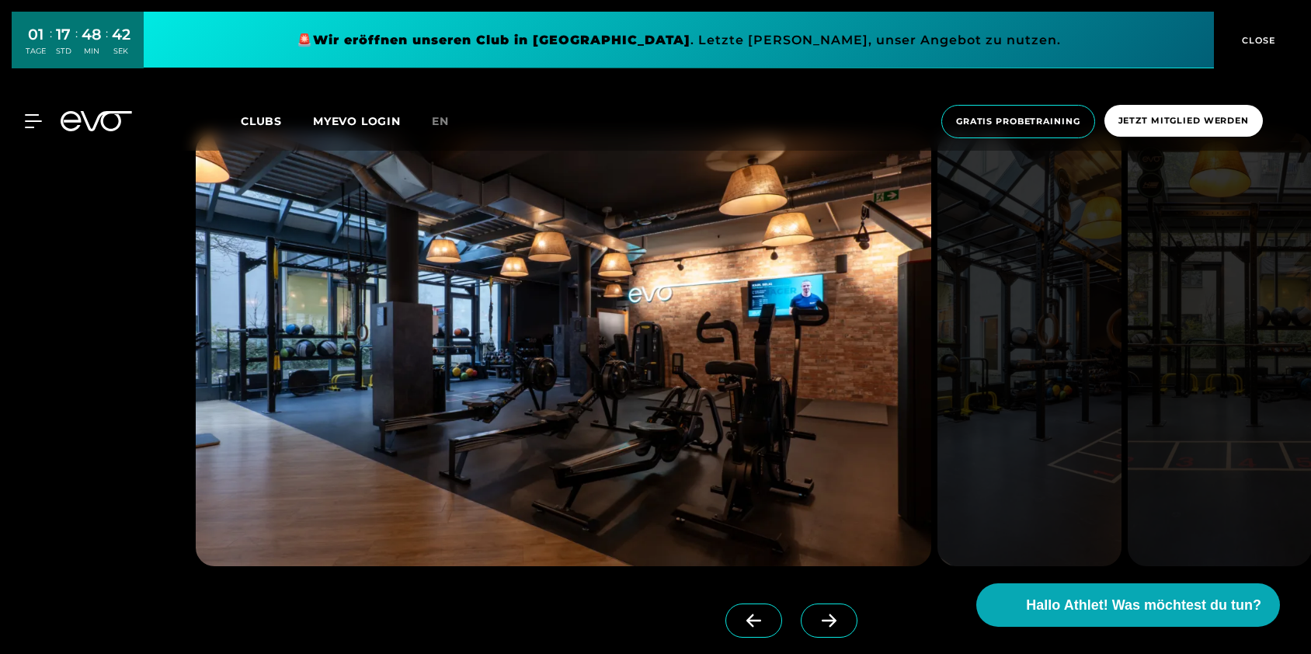
click at [816, 625] on icon at bounding box center [829, 621] width 27 height 14
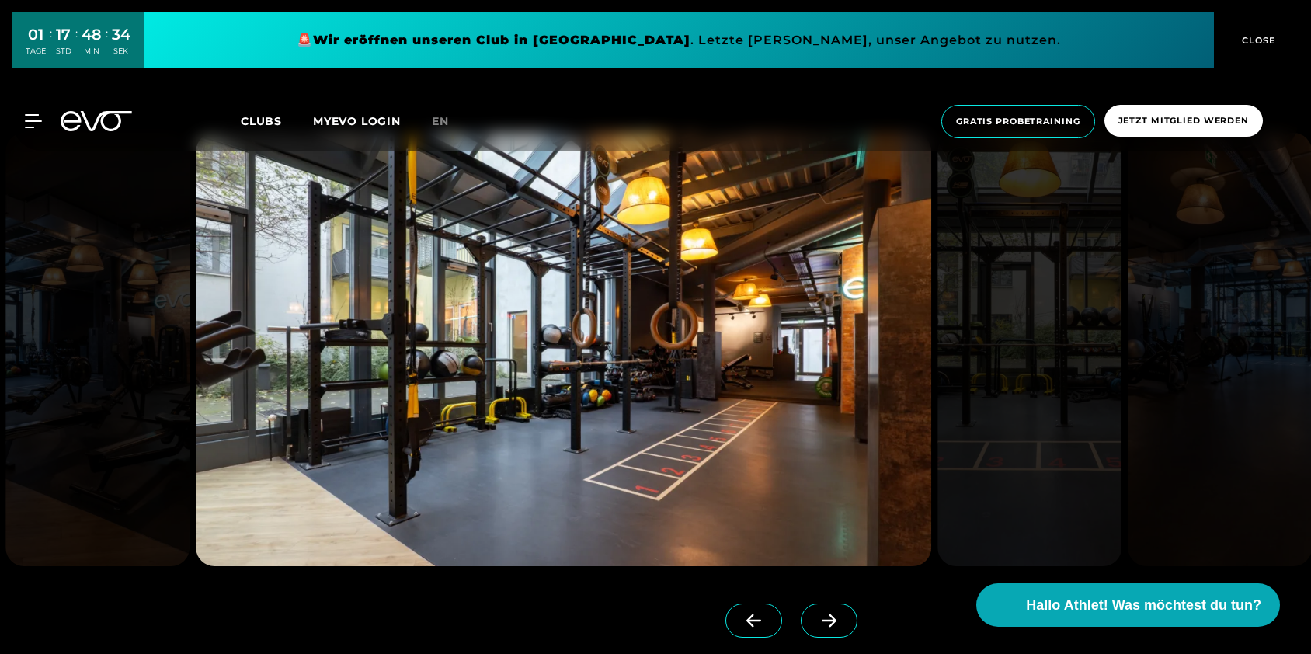
click at [822, 622] on icon at bounding box center [829, 620] width 15 height 13
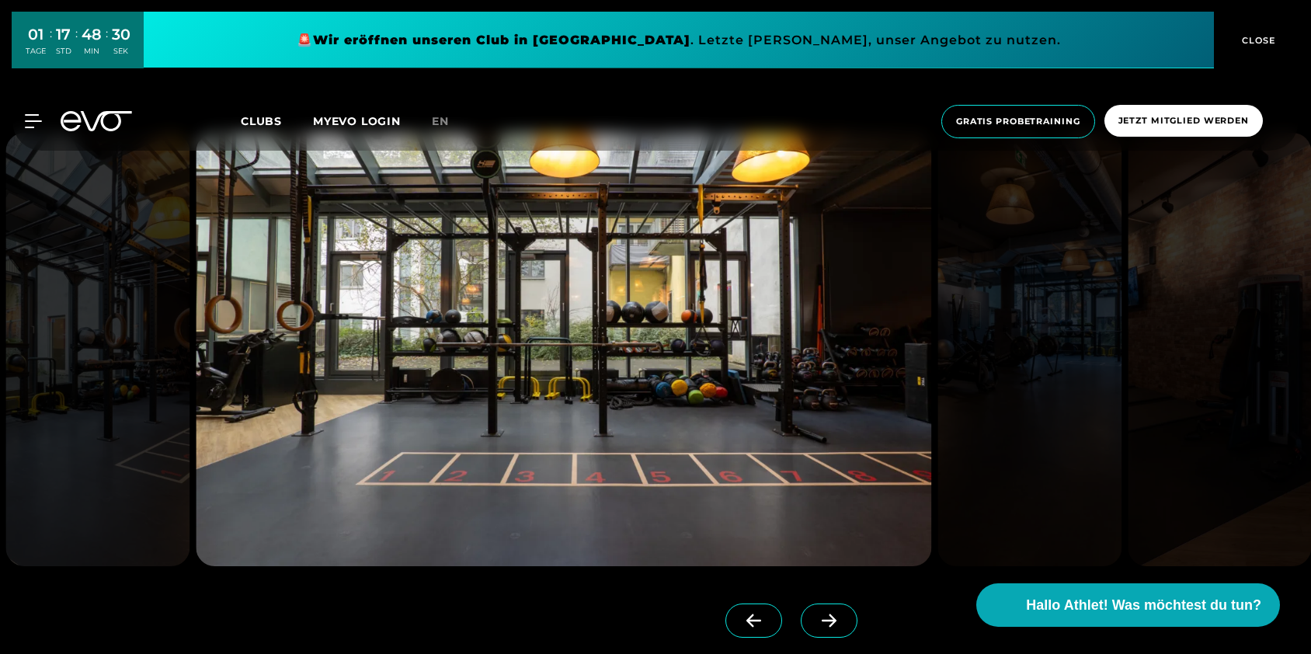
click at [822, 622] on icon at bounding box center [829, 620] width 15 height 13
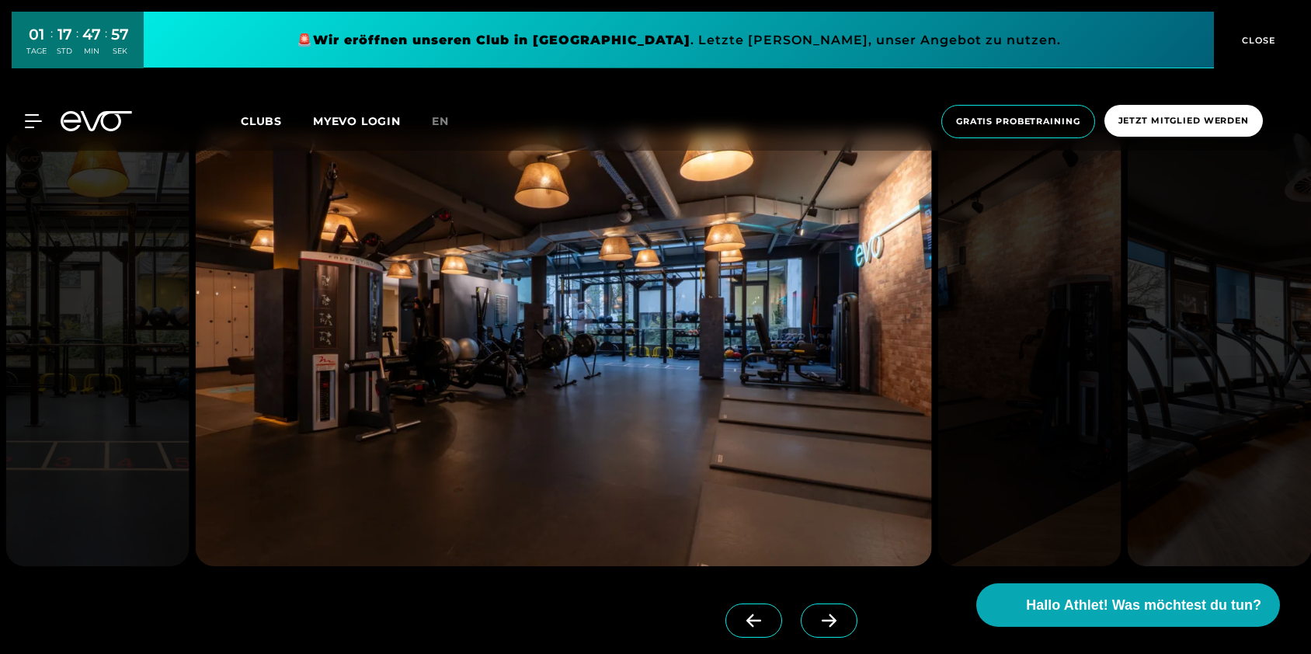
click at [1258, 36] on span "CLOSE" at bounding box center [1257, 40] width 38 height 14
